Goal: Check status: Check status

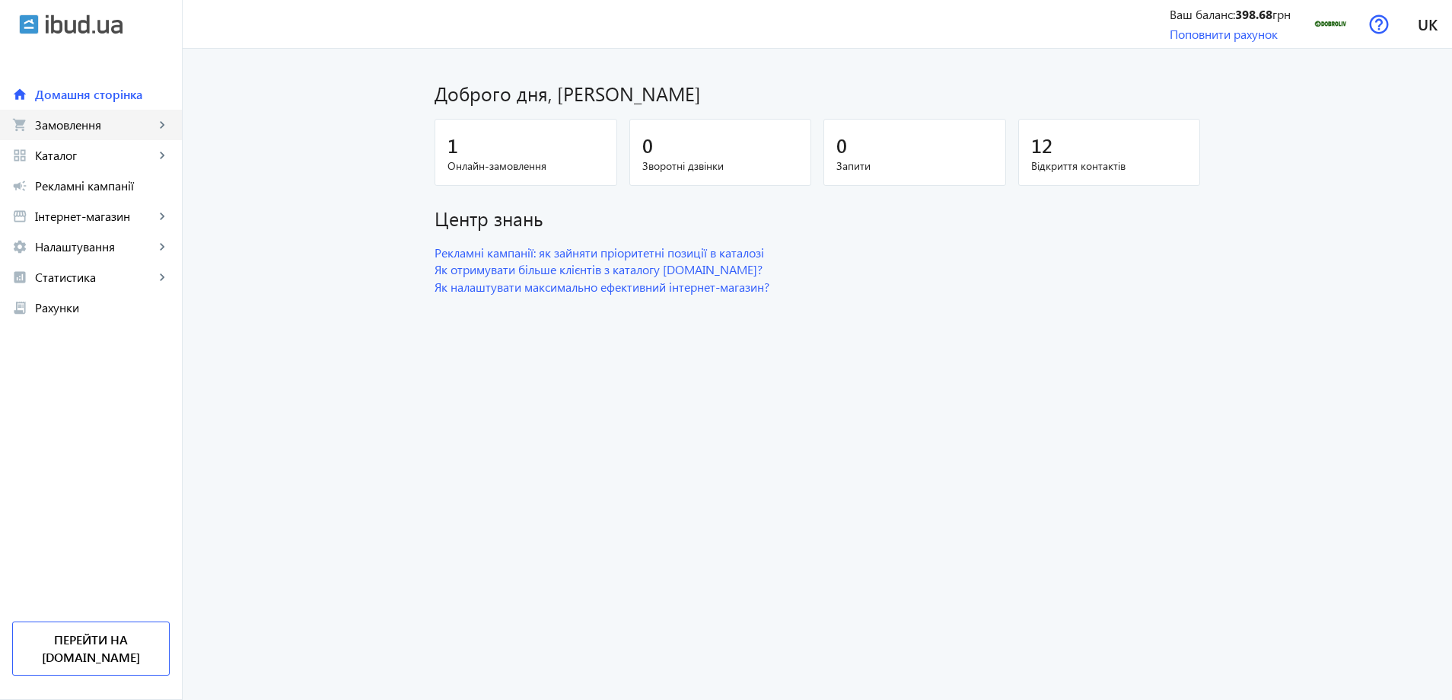
click at [121, 115] on link "shopping_cart Замовлення keyboard_arrow_right" at bounding box center [91, 125] width 182 height 30
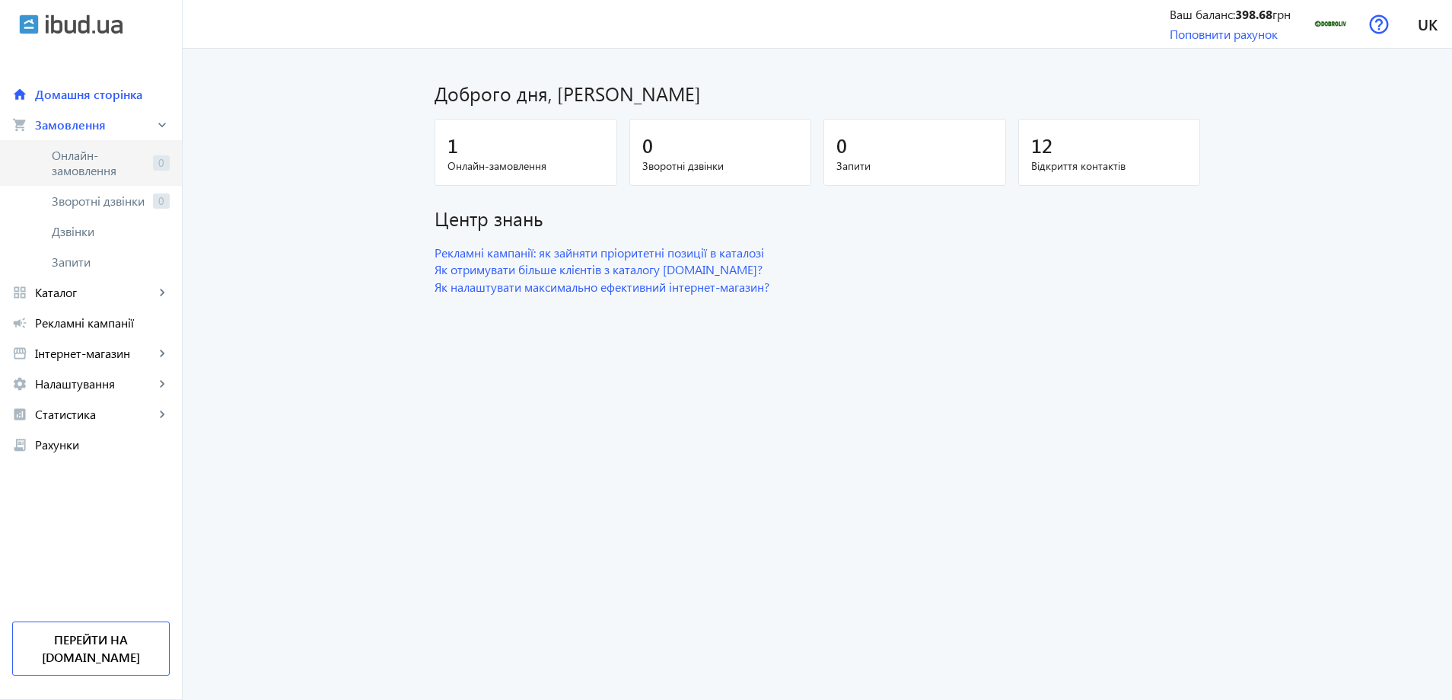
click at [86, 159] on span "Онлайн-замовлення" at bounding box center [99, 163] width 95 height 30
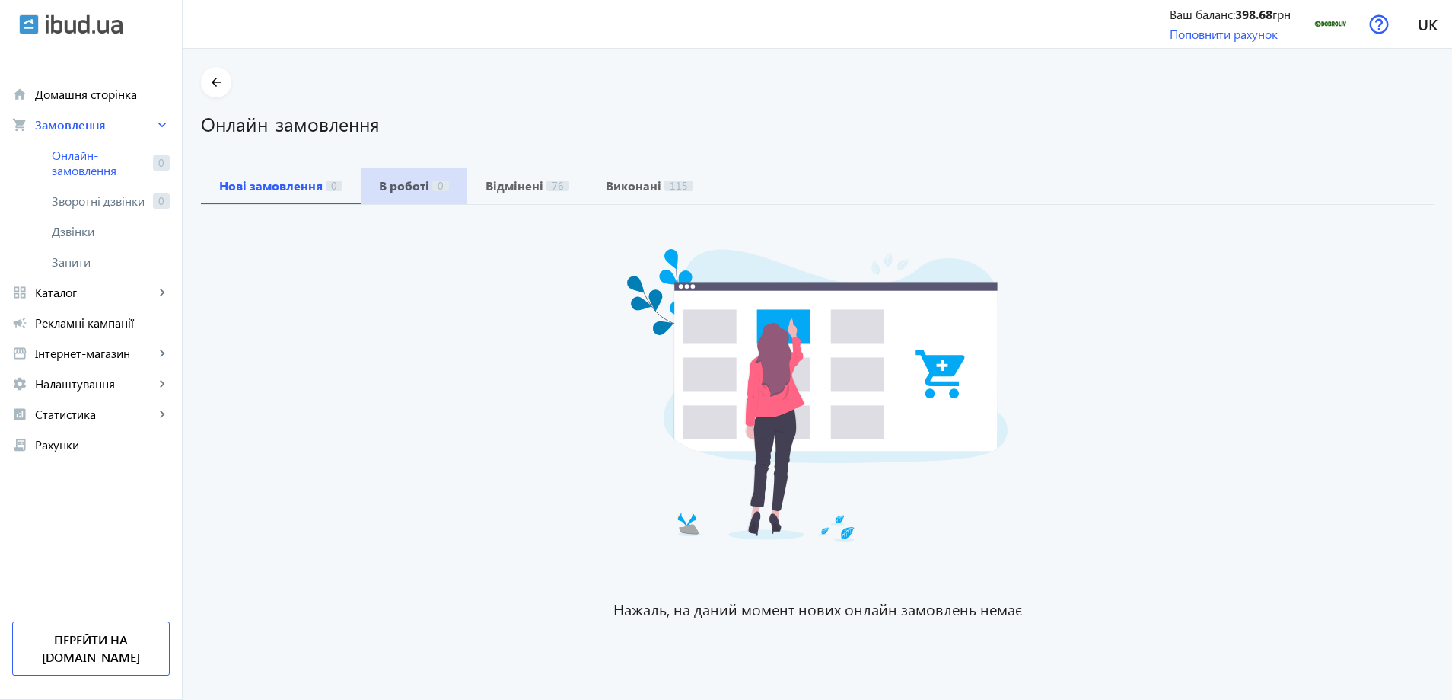
click at [421, 190] on span "В роботі 0" at bounding box center [414, 186] width 70 height 12
click at [343, 186] on div "Нові замовлення 0" at bounding box center [281, 185] width 160 height 37
